Goal: Information Seeking & Learning: Get advice/opinions

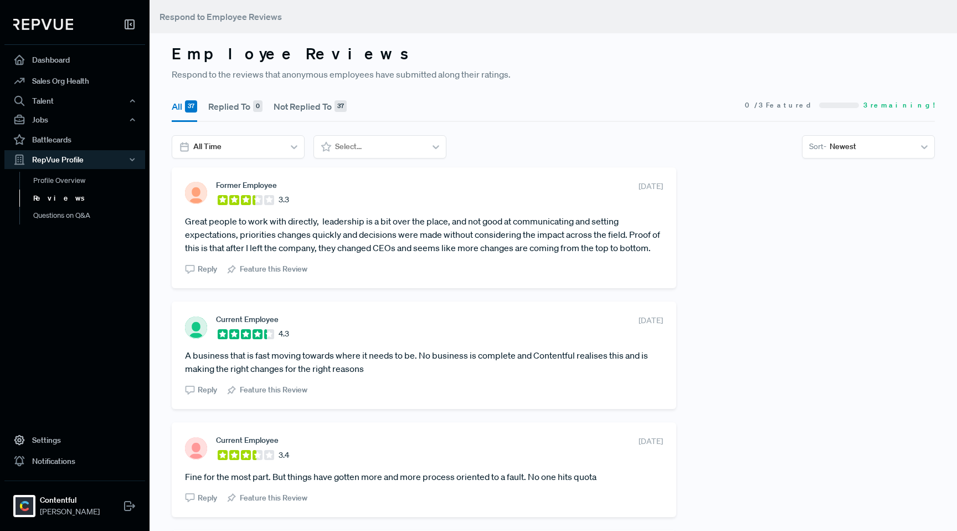
drag, startPoint x: 217, startPoint y: 265, endPoint x: 187, endPoint y: 223, distance: 52.0
click at [187, 223] on article "Great people to work with directly, leadership is a bit over the place, and not…" at bounding box center [424, 234] width 478 height 40
copy article "Great people to work with directly, leadership is a bit over the place, and not…"
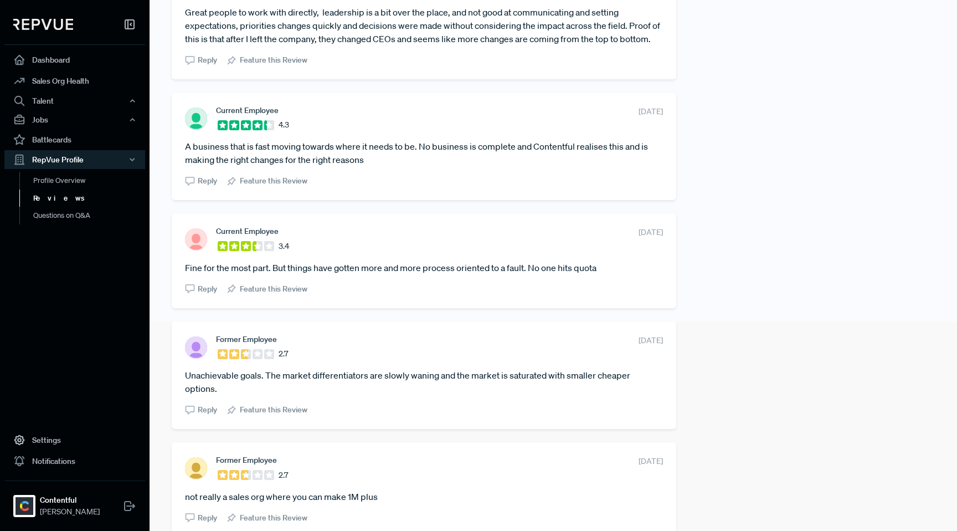
scroll to position [246, 0]
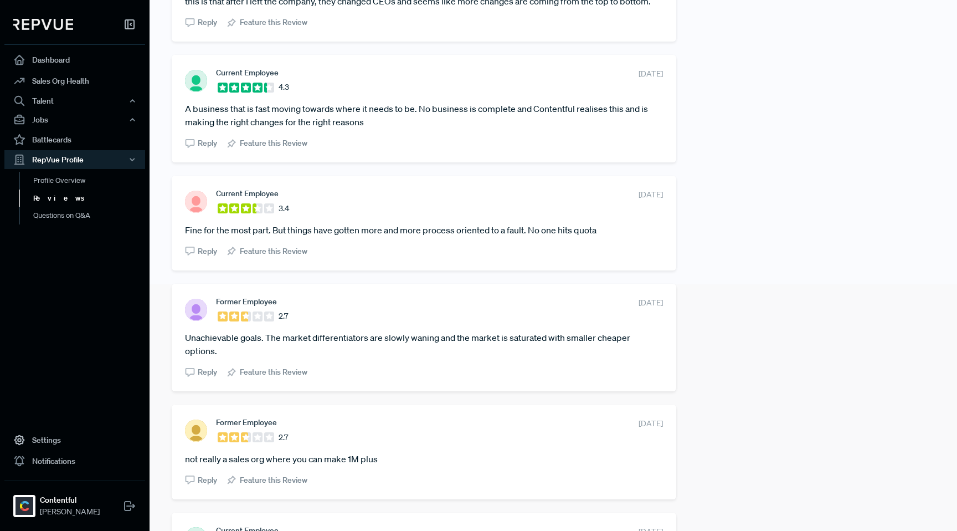
drag, startPoint x: 658, startPoint y: 87, endPoint x: 609, endPoint y: 87, distance: 49.8
click at [609, 87] on div "Current Employee 4.3 [DATE] A business that is fast moving towards where it nee…" at bounding box center [424, 108] width 504 height 107
copy span "[DATE]"
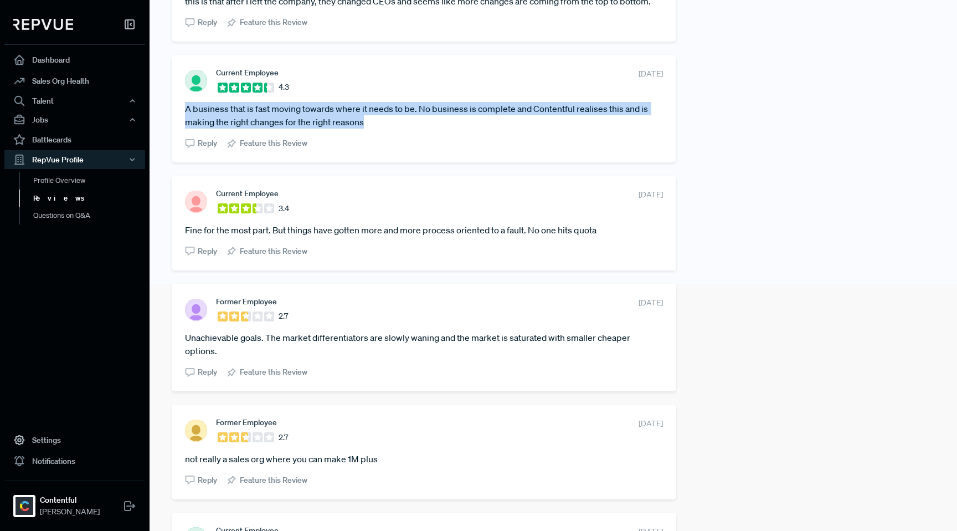
drag, startPoint x: 365, startPoint y: 135, endPoint x: 181, endPoint y: 122, distance: 184.8
click at [181, 122] on div "Current Employee 4.3 [DATE] A business that is fast moving towards where it nee…" at bounding box center [424, 108] width 504 height 107
copy article "A business that is fast moving towards where it needs to be. No business is com…"
drag, startPoint x: 659, startPoint y: 208, endPoint x: 608, endPoint y: 208, distance: 50.9
click at [608, 208] on div "Current Employee 3.4 [DATE] Fine for the most part. But things have gotten more…" at bounding box center [424, 223] width 504 height 94
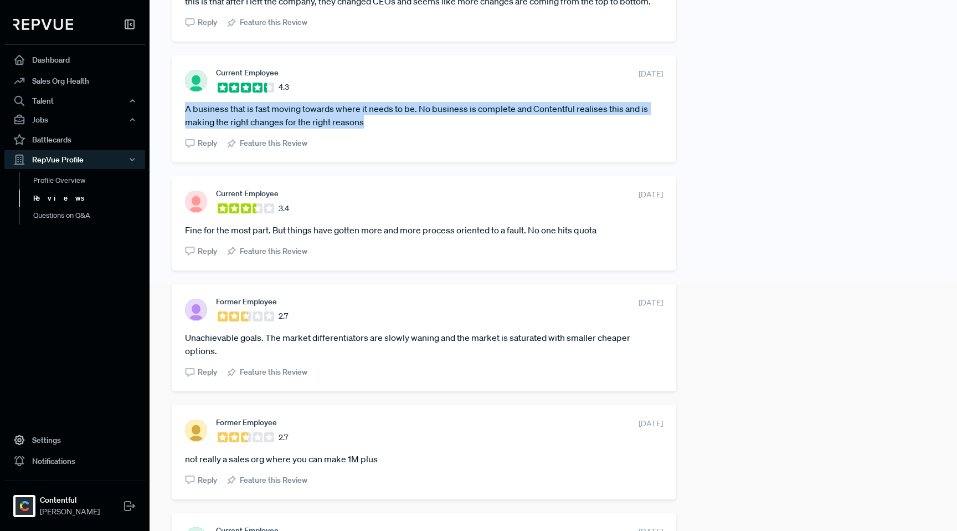
copy span "[DATE]"
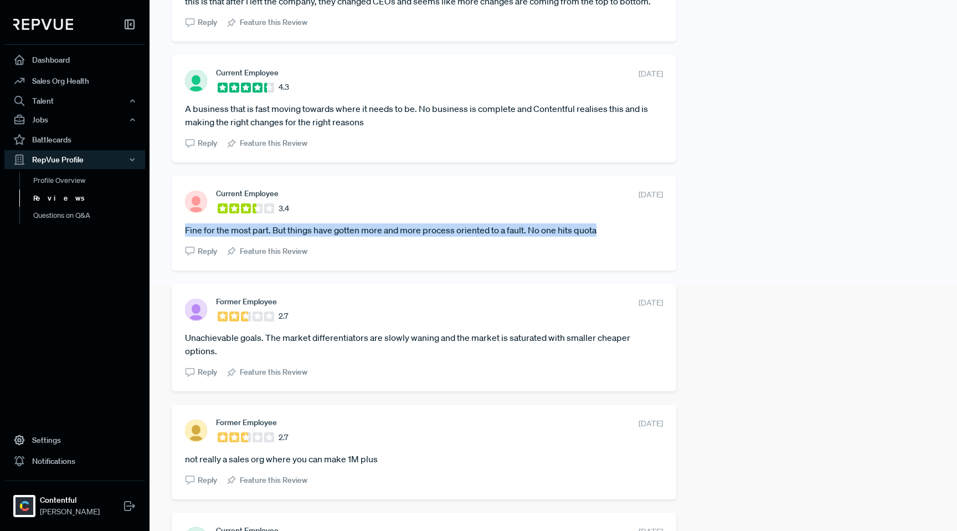
drag, startPoint x: 601, startPoint y: 245, endPoint x: 186, endPoint y: 238, distance: 415.4
click at [186, 236] on article "Fine for the most part. But things have gotten more and more process oriented t…" at bounding box center [424, 229] width 478 height 13
copy article "Fine for the most part. But things have gotten more and more process oriented t…"
drag, startPoint x: 656, startPoint y: 316, endPoint x: 606, endPoint y: 316, distance: 50.4
click at [639, 308] on span "[DATE]" at bounding box center [651, 303] width 24 height 12
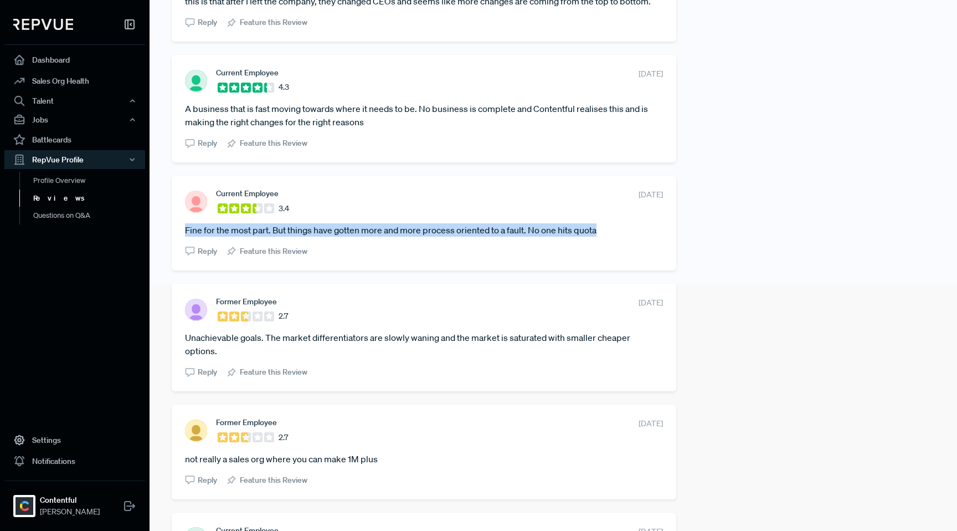
copy span "[DATE]"
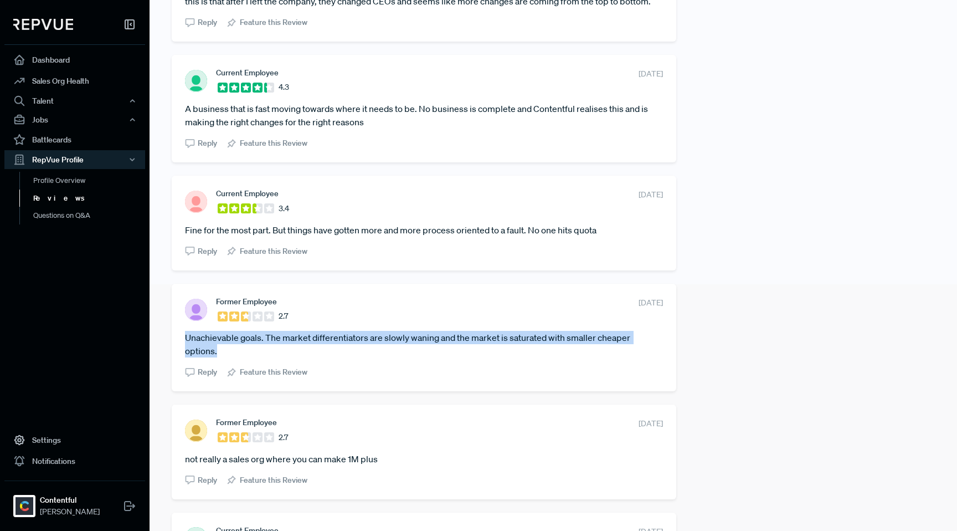
drag, startPoint x: 217, startPoint y: 365, endPoint x: 185, endPoint y: 353, distance: 34.2
click at [185, 353] on article "Unachievable goals. The market differentiators are slowly waning and the market…" at bounding box center [424, 344] width 478 height 27
copy article "Unachievable goals. The market differentiators are slowly waning and the market…"
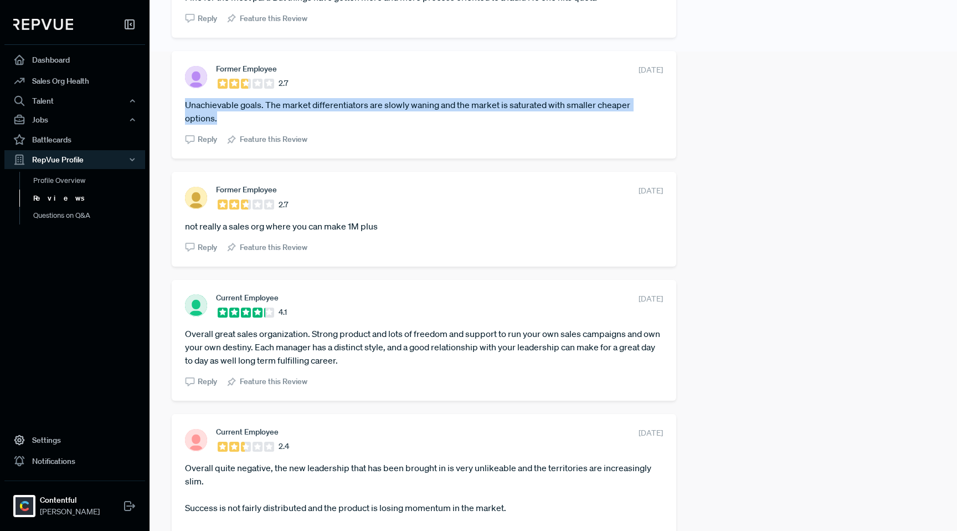
scroll to position [532, 0]
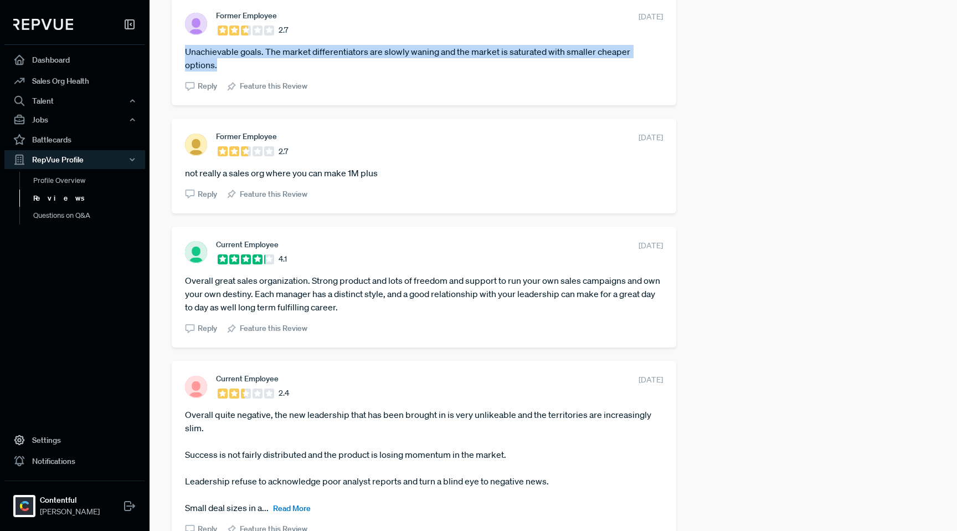
drag, startPoint x: 658, startPoint y: 150, endPoint x: 604, endPoint y: 150, distance: 54.3
click at [604, 150] on div "Former Employee 2.7 [DATE] not really a sales org where you can make 1M plus Re…" at bounding box center [424, 166] width 504 height 94
copy span "[DATE]"
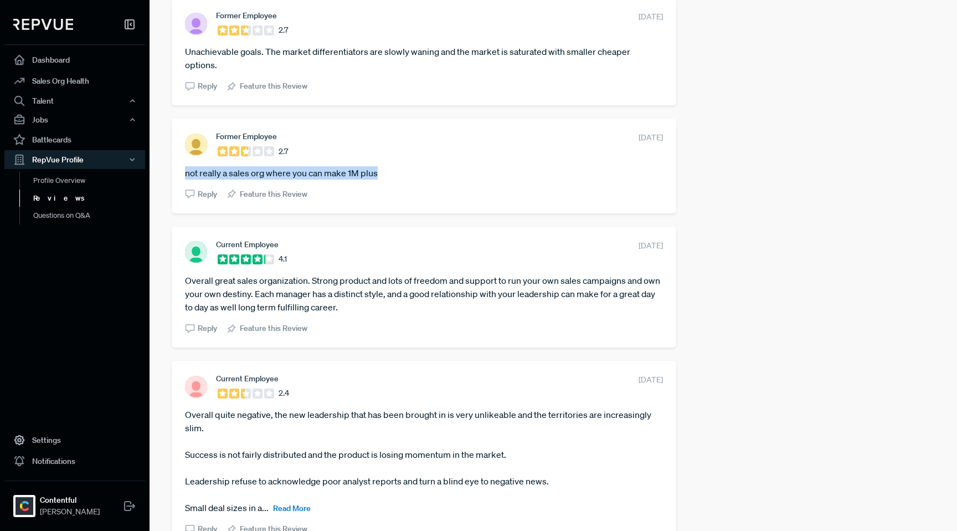
drag, startPoint x: 379, startPoint y: 188, endPoint x: 186, endPoint y: 185, distance: 192.7
click at [186, 179] on article "not really a sales org where you can make 1M plus" at bounding box center [424, 172] width 478 height 13
copy article "not really a sales org where you can make 1M plus"
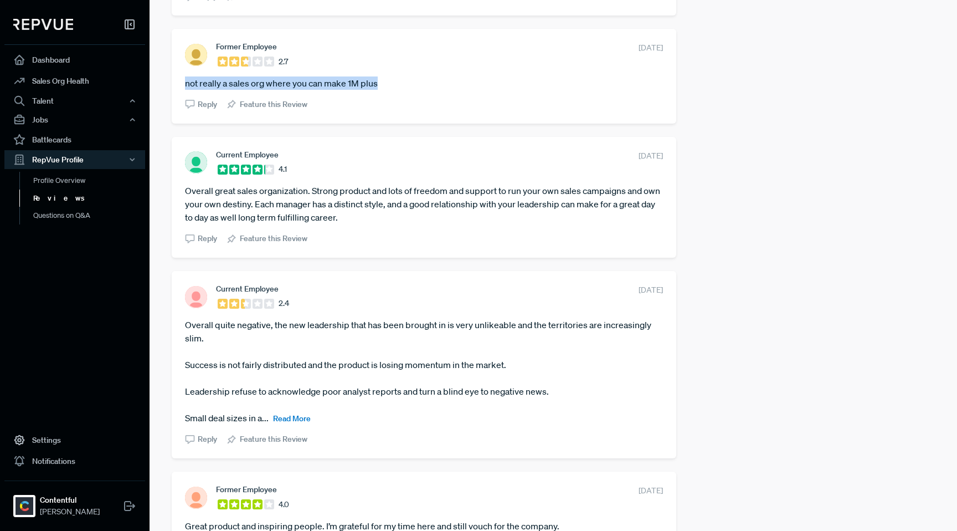
scroll to position [619, 0]
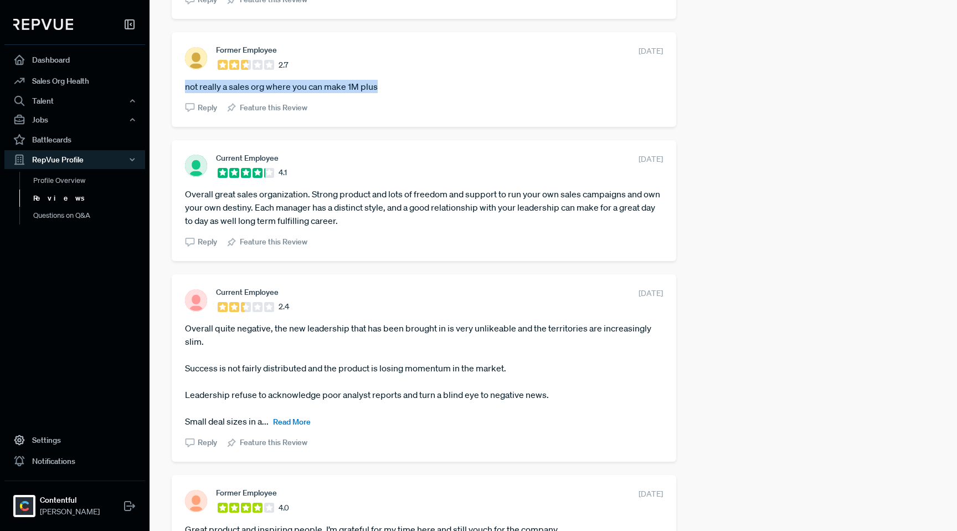
drag, startPoint x: 656, startPoint y: 173, endPoint x: 603, endPoint y: 173, distance: 53.2
click at [603, 173] on section "Current Employee 4.1 [DATE]" at bounding box center [424, 165] width 478 height 25
copy span "[DATE]"
drag, startPoint x: 379, startPoint y: 236, endPoint x: 186, endPoint y: 206, distance: 196.1
click at [186, 206] on article "Overall great sales organization. Strong product and lots of freedom and suppor…" at bounding box center [424, 207] width 478 height 40
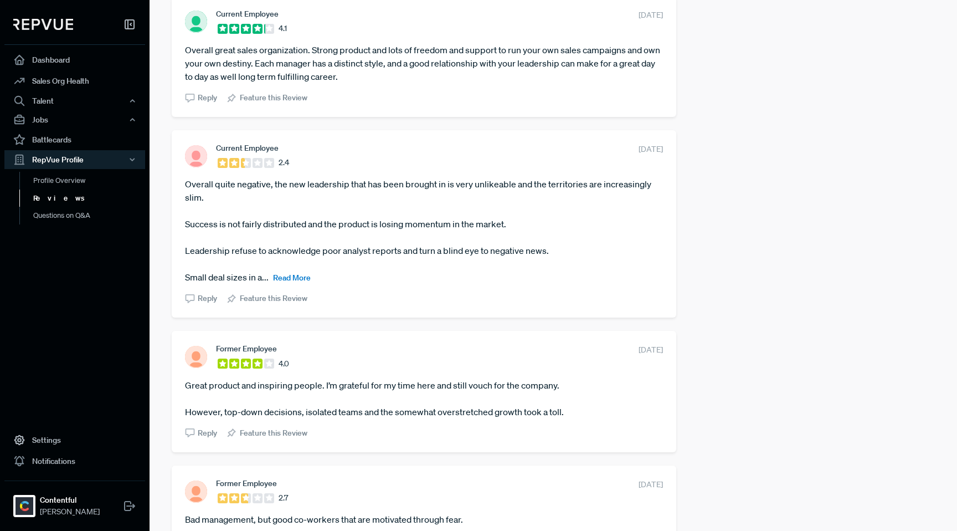
scroll to position [765, 0]
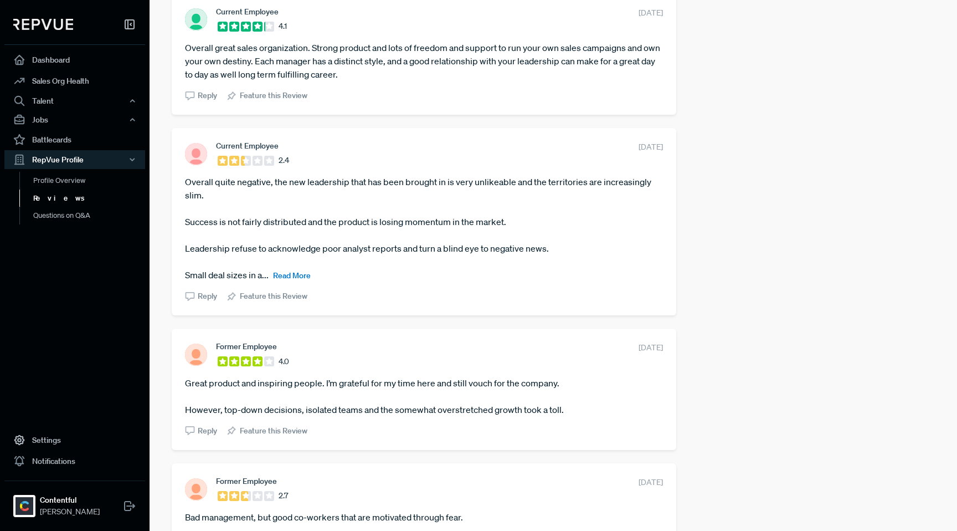
drag, startPoint x: 657, startPoint y: 160, endPoint x: 608, endPoint y: 161, distance: 48.7
click at [596, 161] on section "Current Employee 2.4 [DATE]" at bounding box center [424, 153] width 478 height 25
click at [293, 280] on span "Read More" at bounding box center [292, 275] width 38 height 10
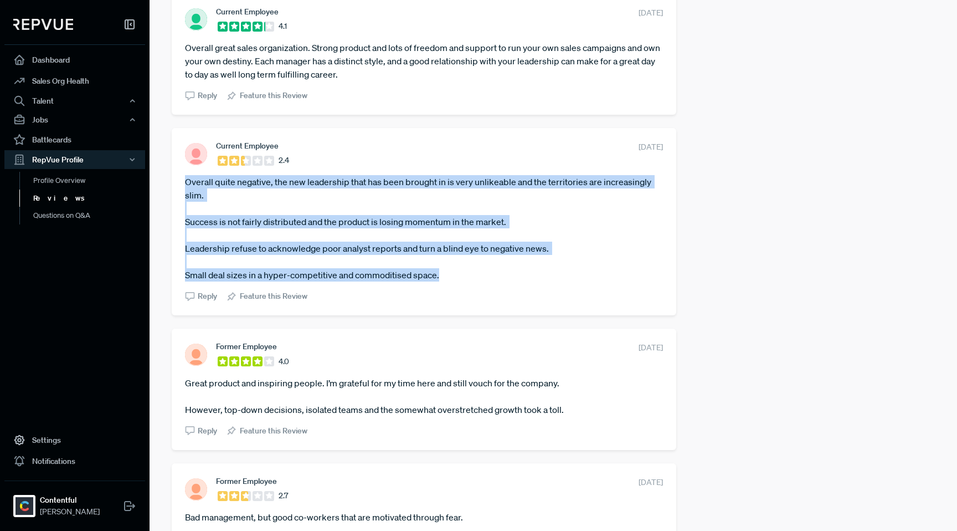
drag, startPoint x: 440, startPoint y: 291, endPoint x: 184, endPoint y: 201, distance: 271.3
click at [184, 201] on div "Current Employee 2.4 [DATE] Overall quite negative, the new leadership that has…" at bounding box center [424, 221] width 504 height 187
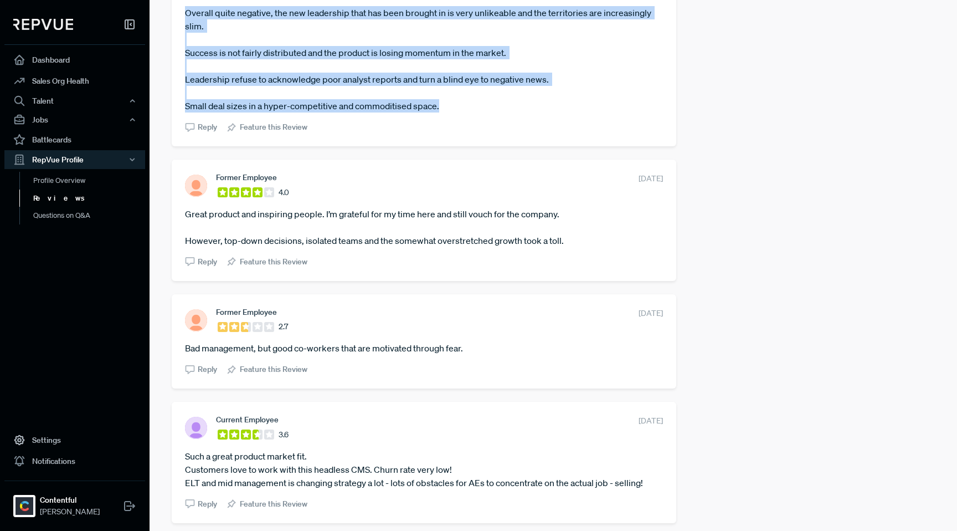
scroll to position [954, 0]
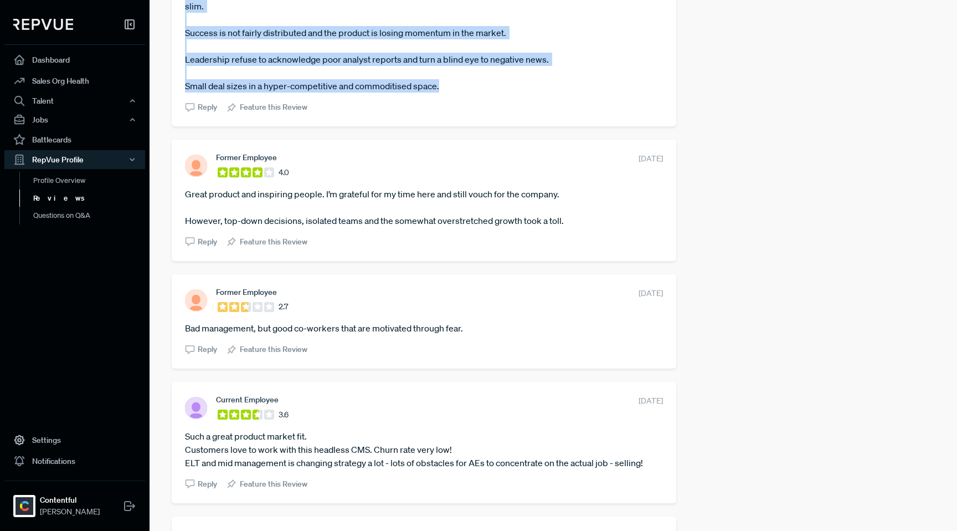
drag, startPoint x: 657, startPoint y: 172, endPoint x: 590, endPoint y: 172, distance: 67.0
click at [639, 164] on span "[DATE]" at bounding box center [651, 159] width 24 height 12
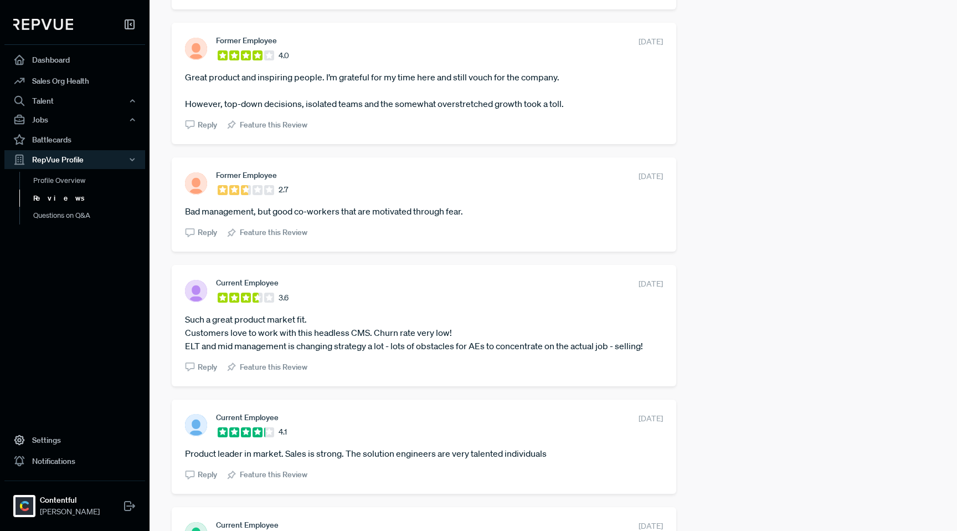
scroll to position [1072, 0]
drag, startPoint x: 567, startPoint y: 117, endPoint x: 183, endPoint y: 87, distance: 384.9
click at [183, 87] on div "Former Employee 4.0 [DATE] Great product and inspiring people. I’m grateful for…" at bounding box center [424, 81] width 504 height 121
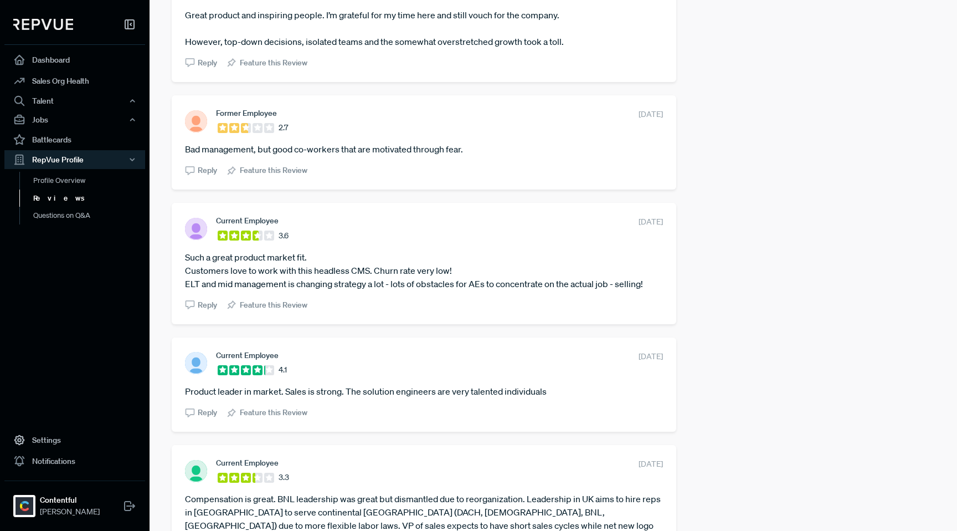
scroll to position [1132, 0]
drag, startPoint x: 656, startPoint y: 127, endPoint x: 591, endPoint y: 126, distance: 64.8
click at [639, 120] on span "[DATE]" at bounding box center [651, 115] width 24 height 12
drag, startPoint x: 466, startPoint y: 163, endPoint x: 184, endPoint y: 162, distance: 281.9
click at [184, 162] on div "Former Employee 2.7 [DATE] Bad management, but good co-workers that are motivat…" at bounding box center [424, 142] width 504 height 94
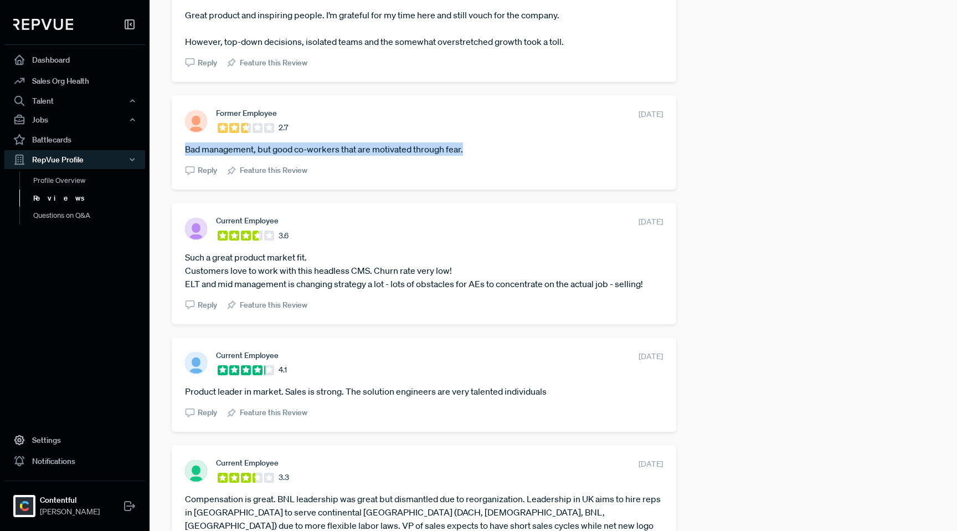
drag, startPoint x: 658, startPoint y: 234, endPoint x: 590, endPoint y: 234, distance: 67.6
click at [590, 234] on div "Current Employee 3.6 [DATE] Such a great product market fit. Customers love to …" at bounding box center [424, 263] width 504 height 121
drag, startPoint x: 651, startPoint y: 298, endPoint x: 186, endPoint y: 271, distance: 466.6
click at [186, 271] on article "Such a great product market fit. Customers love to work with this headless CMS.…" at bounding box center [424, 270] width 478 height 40
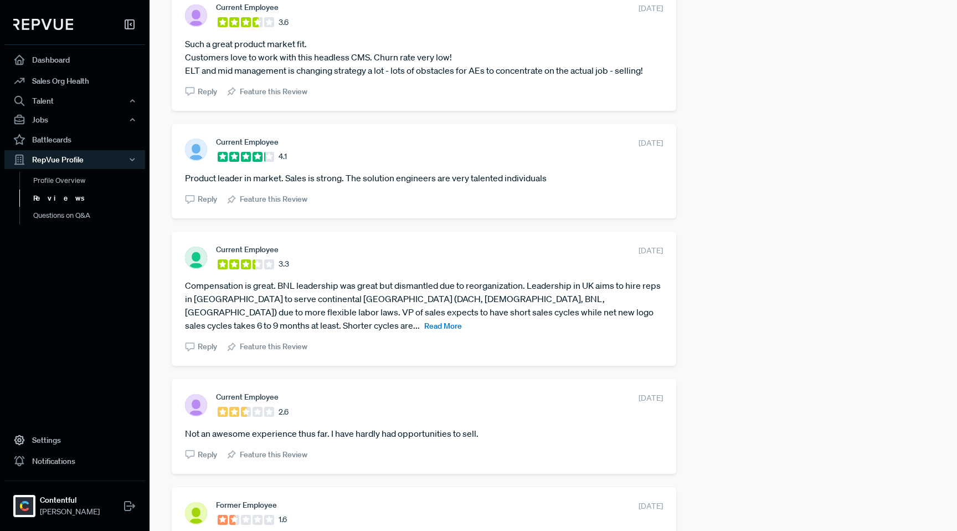
scroll to position [1376, 0]
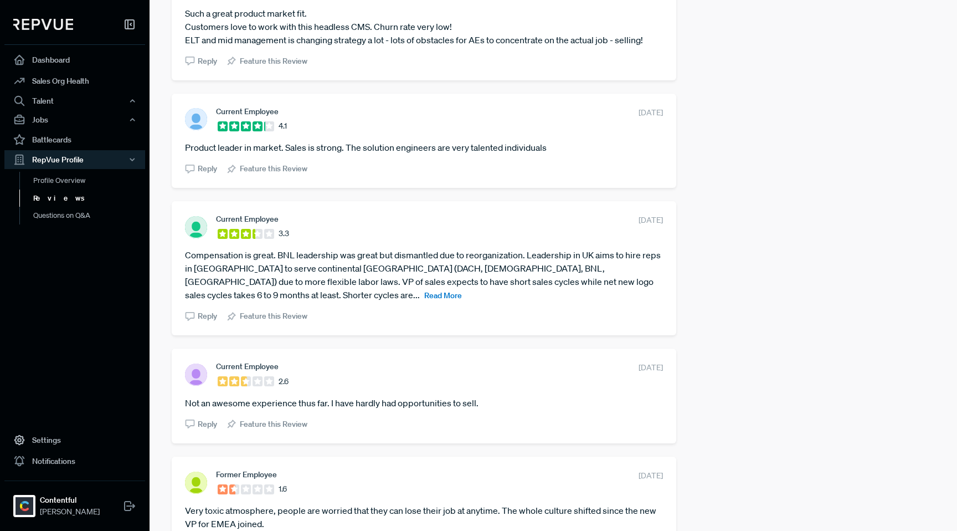
drag, startPoint x: 657, startPoint y: 126, endPoint x: 593, endPoint y: 119, distance: 64.6
click at [593, 119] on div "Current Employee 4.1 [DATE] Product leader in market. Sales is strong. The solu…" at bounding box center [424, 141] width 504 height 94
drag, startPoint x: 554, startPoint y: 163, endPoint x: 184, endPoint y: 166, distance: 370.5
click at [184, 166] on div "Current Employee 4.1 [DATE] Product leader in market. Sales is strong. The solu…" at bounding box center [424, 141] width 504 height 94
click at [462, 297] on span "Read More" at bounding box center [443, 295] width 38 height 10
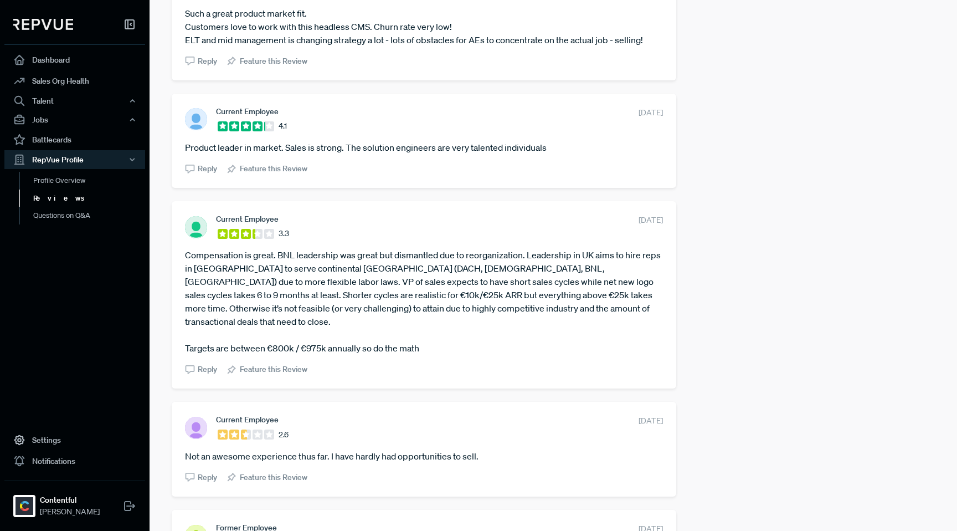
drag, startPoint x: 656, startPoint y: 234, endPoint x: 591, endPoint y: 234, distance: 64.8
click at [591, 234] on section "Current Employee 3.3 [DATE]" at bounding box center [424, 226] width 478 height 25
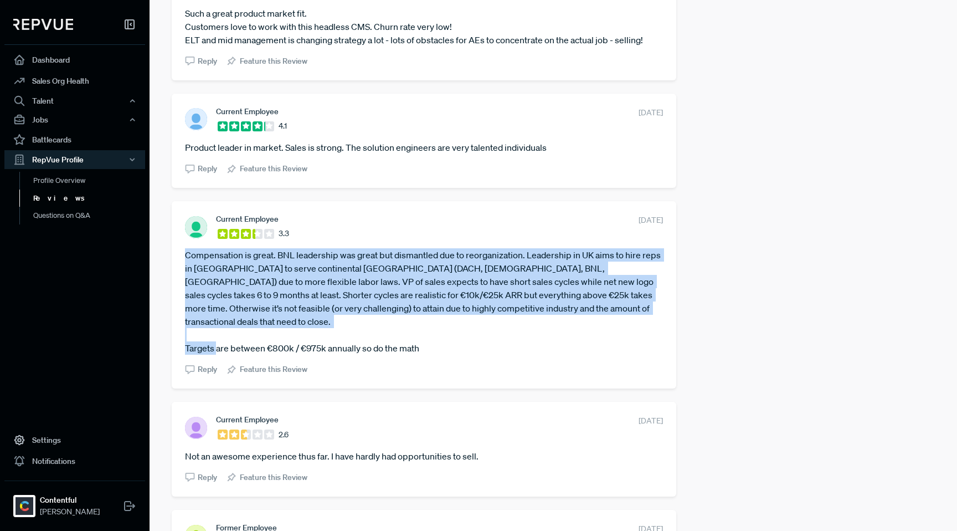
drag, startPoint x: 418, startPoint y: 348, endPoint x: 186, endPoint y: 272, distance: 244.3
click at [186, 272] on article "Compensation is great. BNL leadership was great but dismantled due to reorganiz…" at bounding box center [424, 301] width 478 height 106
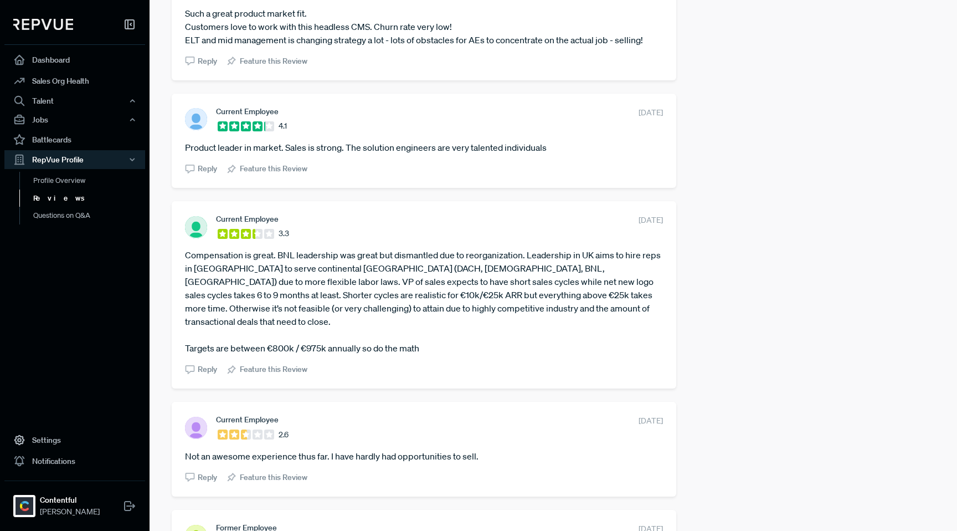
click at [420, 350] on article "Compensation is great. BNL leadership was great but dismantled due to reorganiz…" at bounding box center [424, 301] width 478 height 106
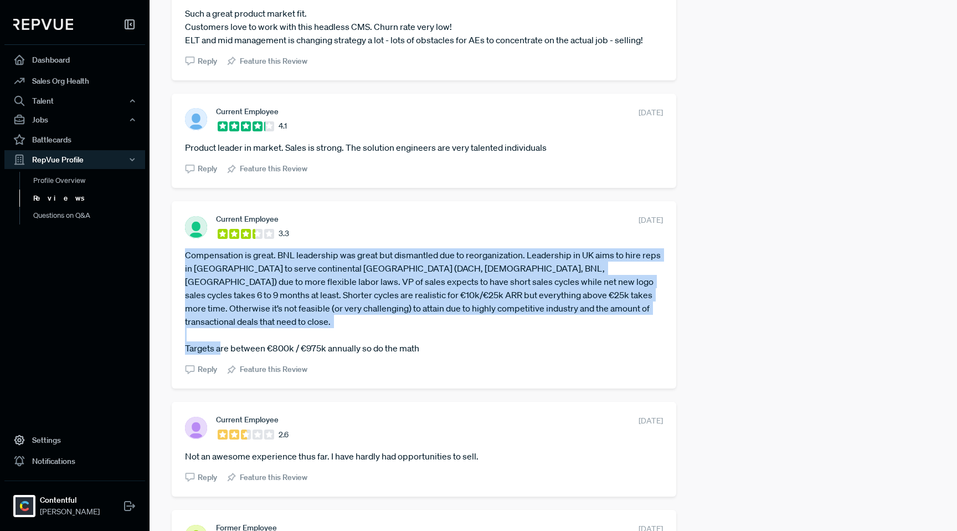
drag, startPoint x: 420, startPoint y: 350, endPoint x: 186, endPoint y: 273, distance: 247.1
click at [186, 273] on article "Compensation is great. BNL leadership was great but dismantled due to reorganiz…" at bounding box center [424, 301] width 478 height 106
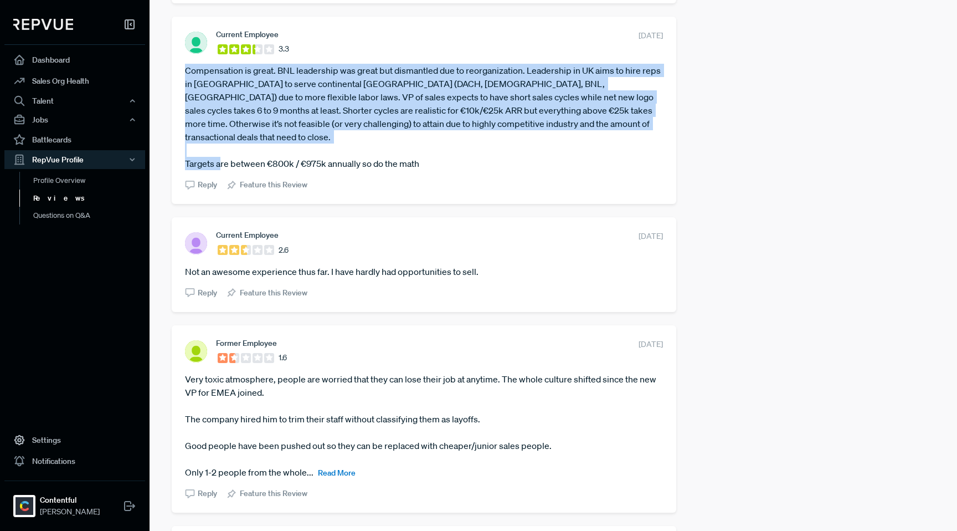
scroll to position [1563, 0]
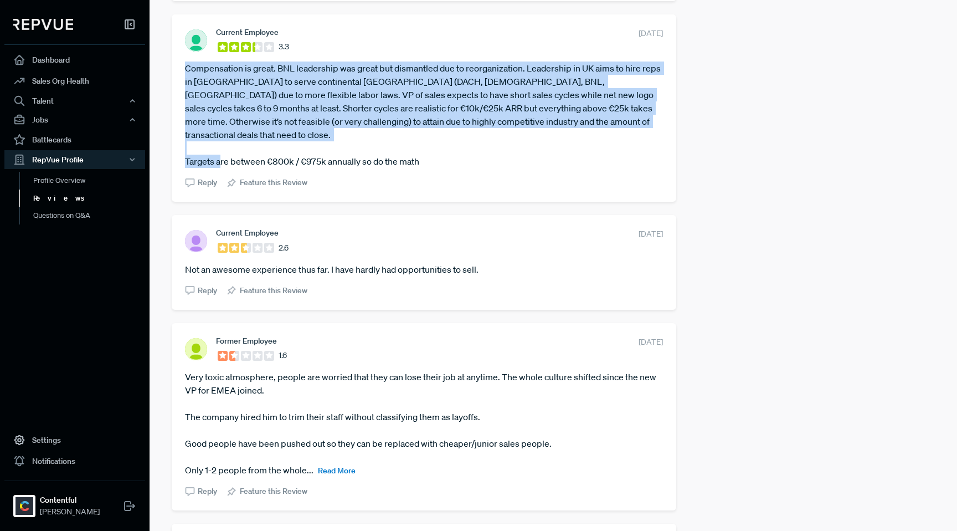
drag, startPoint x: 656, startPoint y: 236, endPoint x: 594, endPoint y: 231, distance: 62.2
click at [639, 231] on span "[DATE]" at bounding box center [651, 234] width 24 height 12
drag, startPoint x: 482, startPoint y: 272, endPoint x: 187, endPoint y: 272, distance: 295.7
click at [187, 272] on article "Not an awesome experience thus far. I have hardly had opportunities to sell." at bounding box center [424, 268] width 478 height 13
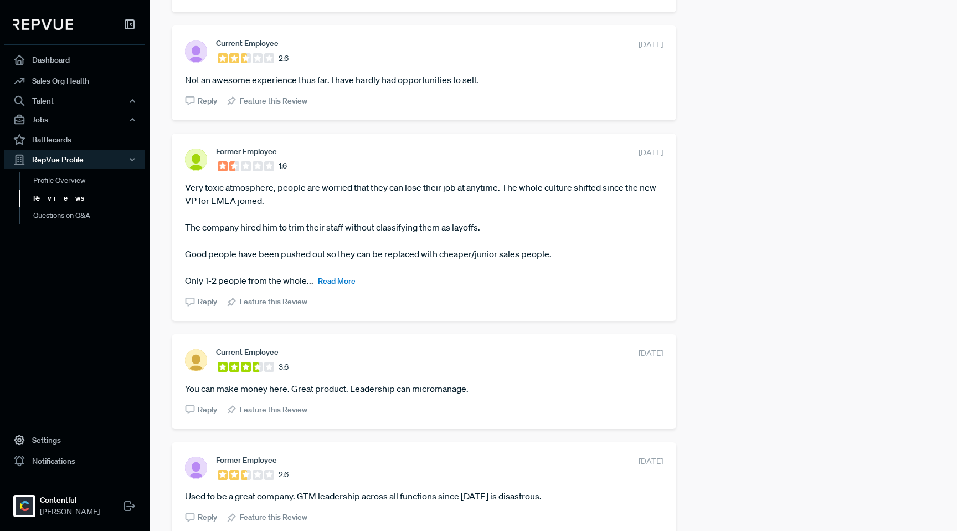
scroll to position [1754, 0]
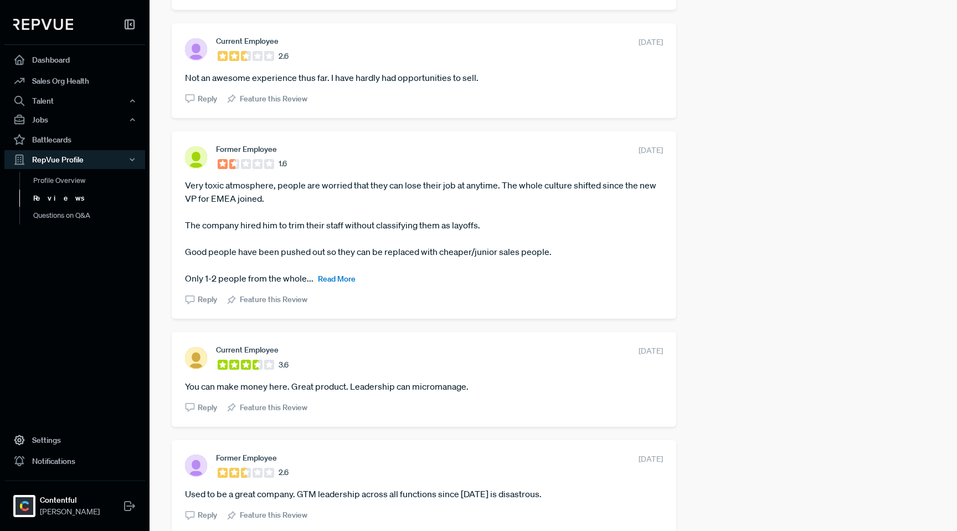
click at [331, 274] on span "Read More" at bounding box center [337, 279] width 38 height 10
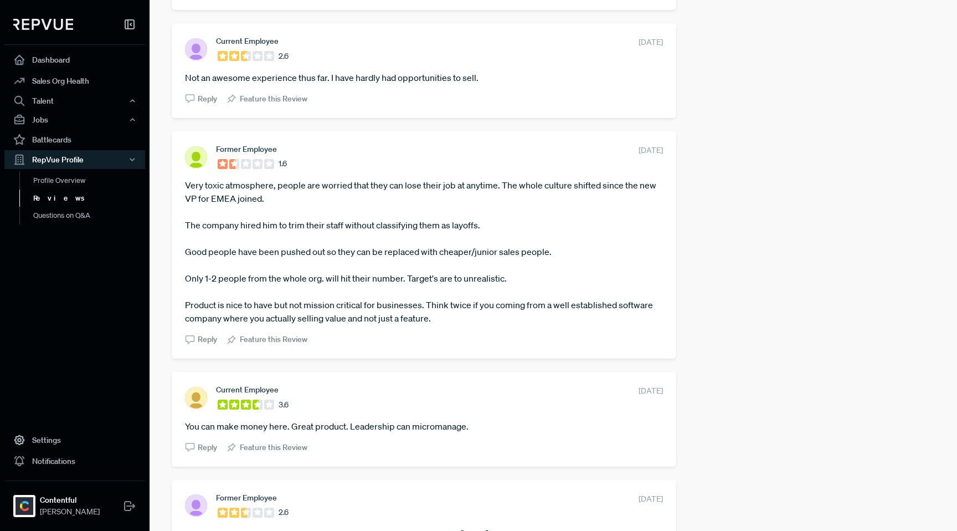
drag, startPoint x: 657, startPoint y: 150, endPoint x: 597, endPoint y: 149, distance: 59.8
click at [597, 149] on div "Former Employee 1.6 [DATE] Very toxic atmosphere, people are worried that they …" at bounding box center [424, 244] width 504 height 227
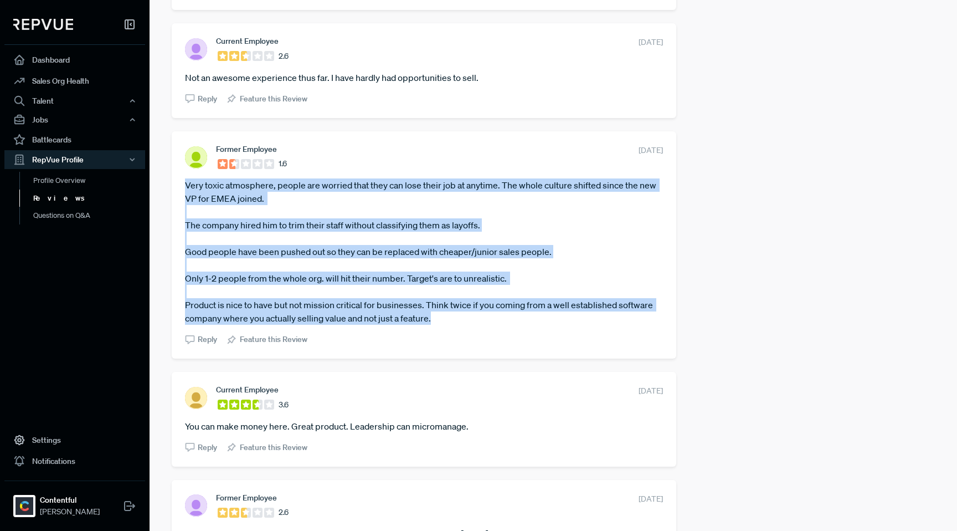
drag, startPoint x: 433, startPoint y: 320, endPoint x: 185, endPoint y: 180, distance: 284.9
click at [185, 180] on article "Very toxic atmosphere, people are worried that they can lose their job at anyti…" at bounding box center [424, 251] width 478 height 146
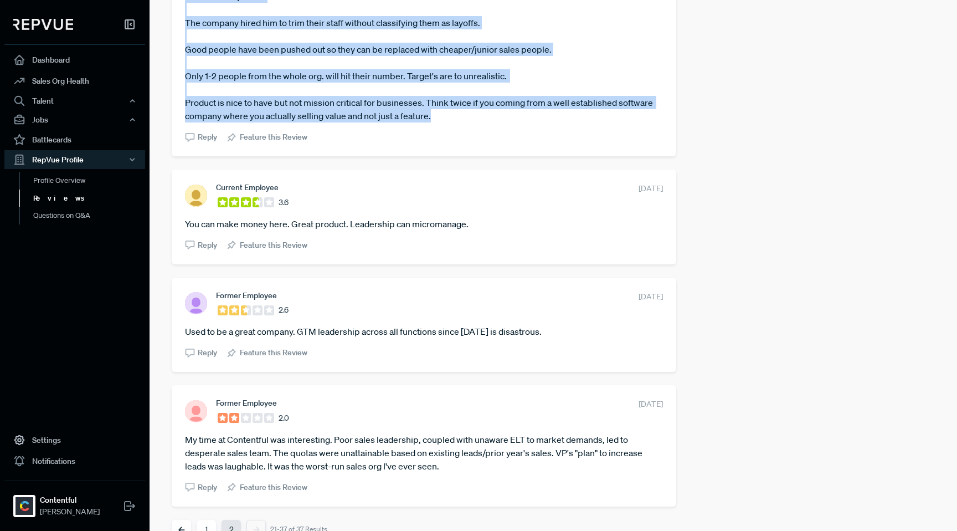
scroll to position [1978, 0]
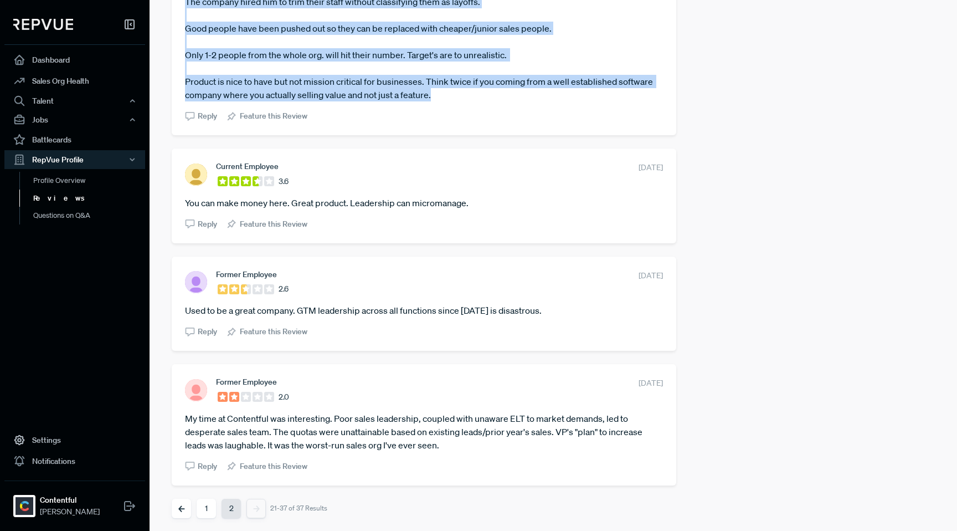
drag, startPoint x: 657, startPoint y: 167, endPoint x: 598, endPoint y: 167, distance: 59.8
click at [598, 167] on div "Current Employee 3.6 [DATE] You can make money here. Great product. Leadership …" at bounding box center [424, 195] width 504 height 94
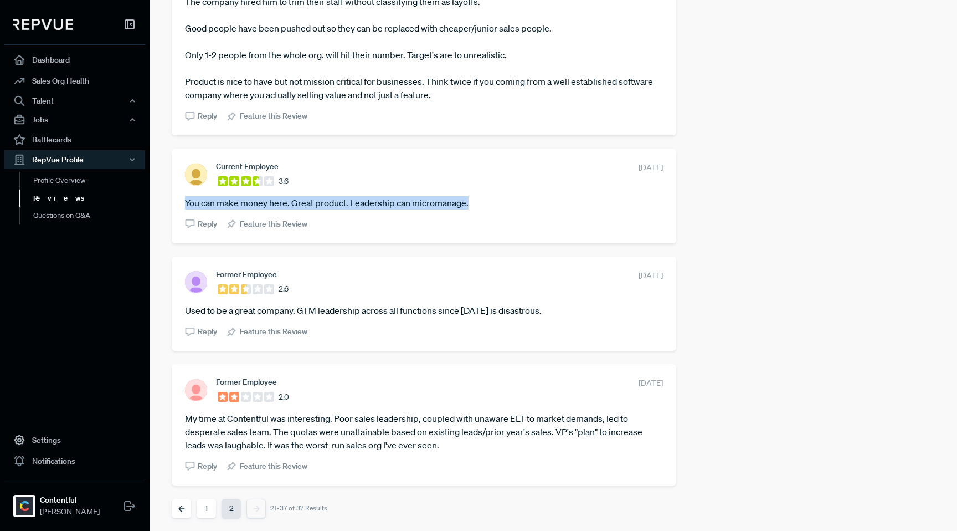
drag, startPoint x: 469, startPoint y: 202, endPoint x: 177, endPoint y: 203, distance: 291.8
click at [177, 203] on div "Current Employee 3.6 [DATE] You can make money here. Great product. Leadership …" at bounding box center [424, 195] width 504 height 94
drag, startPoint x: 659, startPoint y: 275, endPoint x: 577, endPoint y: 274, distance: 82.0
click at [572, 275] on div "Former Employee 2.6 [DATE] Used to be a great company. GTM leadership across al…" at bounding box center [424, 303] width 504 height 94
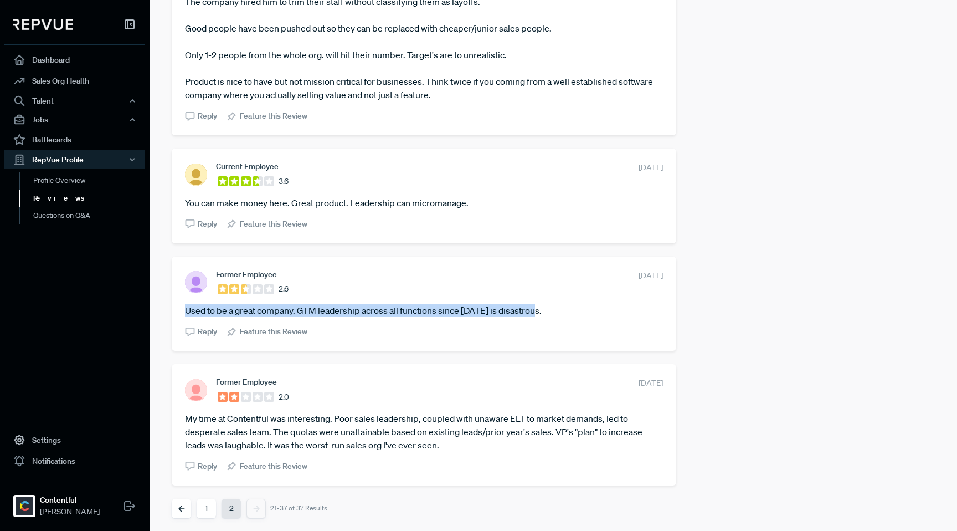
drag, startPoint x: 536, startPoint y: 311, endPoint x: 180, endPoint y: 309, distance: 356.1
click at [180, 309] on div "Former Employee 2.6 [DATE] Used to be a great company. GTM leadership across al…" at bounding box center [424, 303] width 504 height 94
drag, startPoint x: 657, startPoint y: 386, endPoint x: 598, endPoint y: 378, distance: 59.8
click at [598, 378] on section "Former Employee 2.0 [DATE]" at bounding box center [424, 389] width 478 height 25
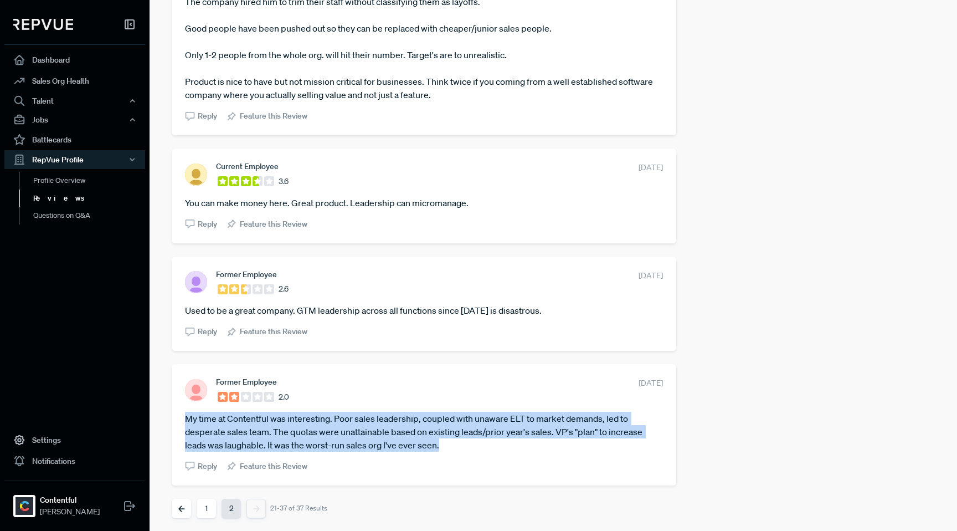
drag, startPoint x: 437, startPoint y: 445, endPoint x: 179, endPoint y: 421, distance: 259.7
click at [179, 421] on div "Former Employee 2.0 [DATE] My time at Contentful was interesting. Poor sales le…" at bounding box center [424, 424] width 504 height 121
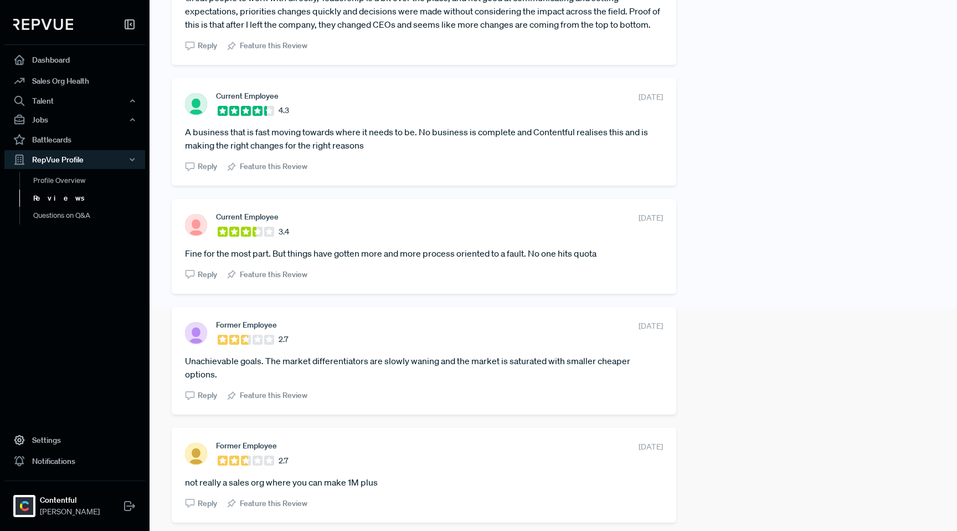
scroll to position [204, 0]
